Goal: Unclear: Browse casually

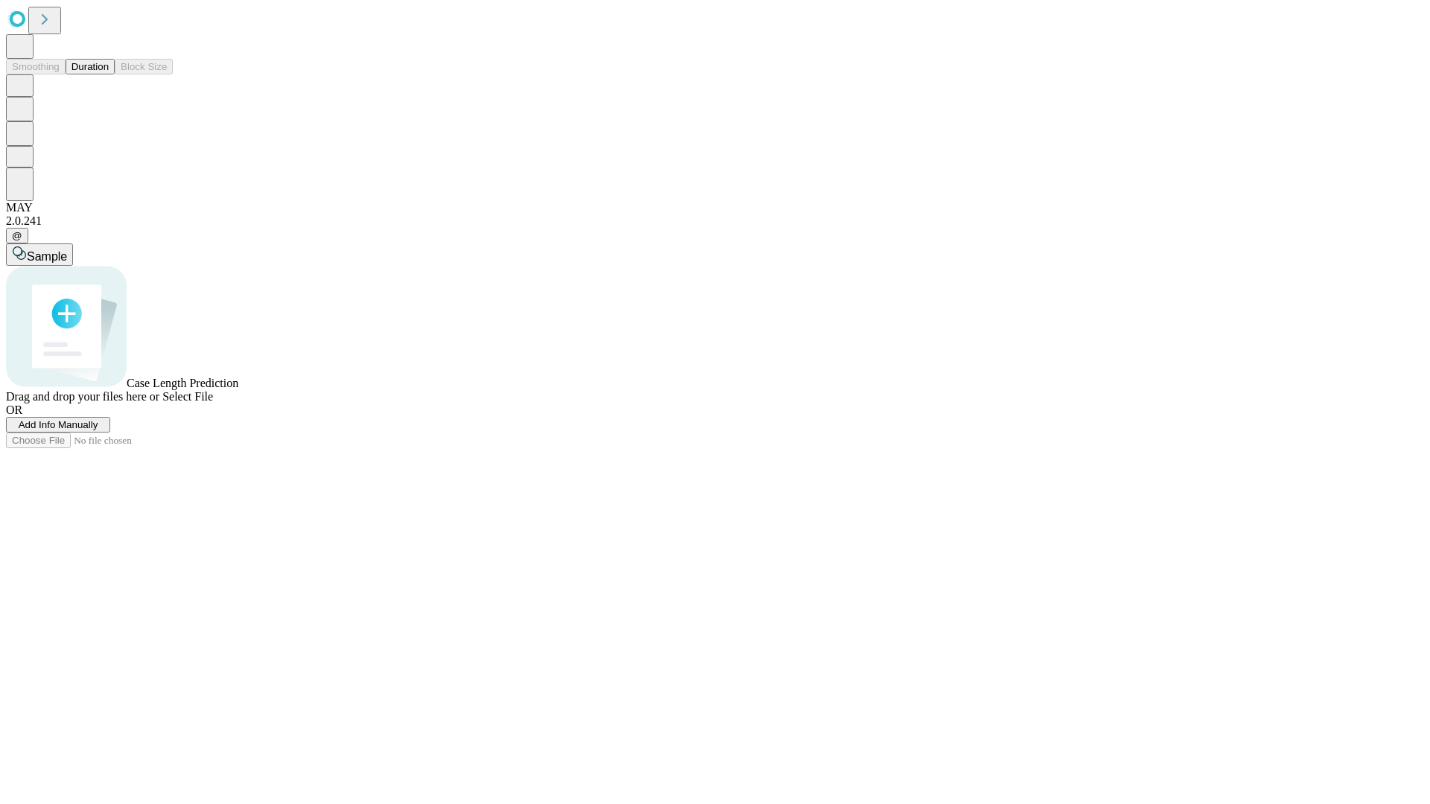
click at [109, 74] on button "Duration" at bounding box center [90, 67] width 49 height 16
click at [213, 403] on span "Select File" at bounding box center [187, 396] width 51 height 13
